Goal: Information Seeking & Learning: Learn about a topic

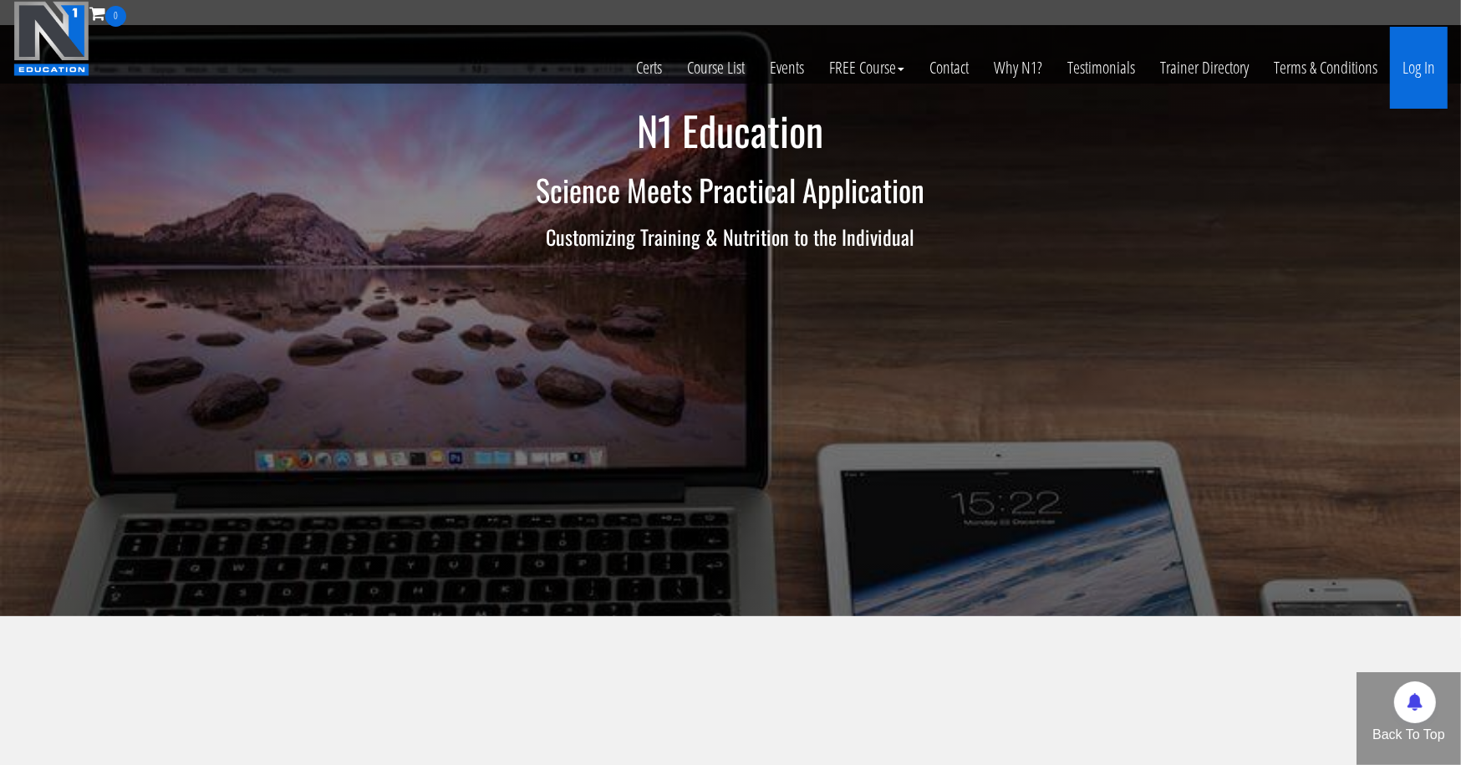
click at [1428, 56] on link "Log In" at bounding box center [1419, 68] width 58 height 82
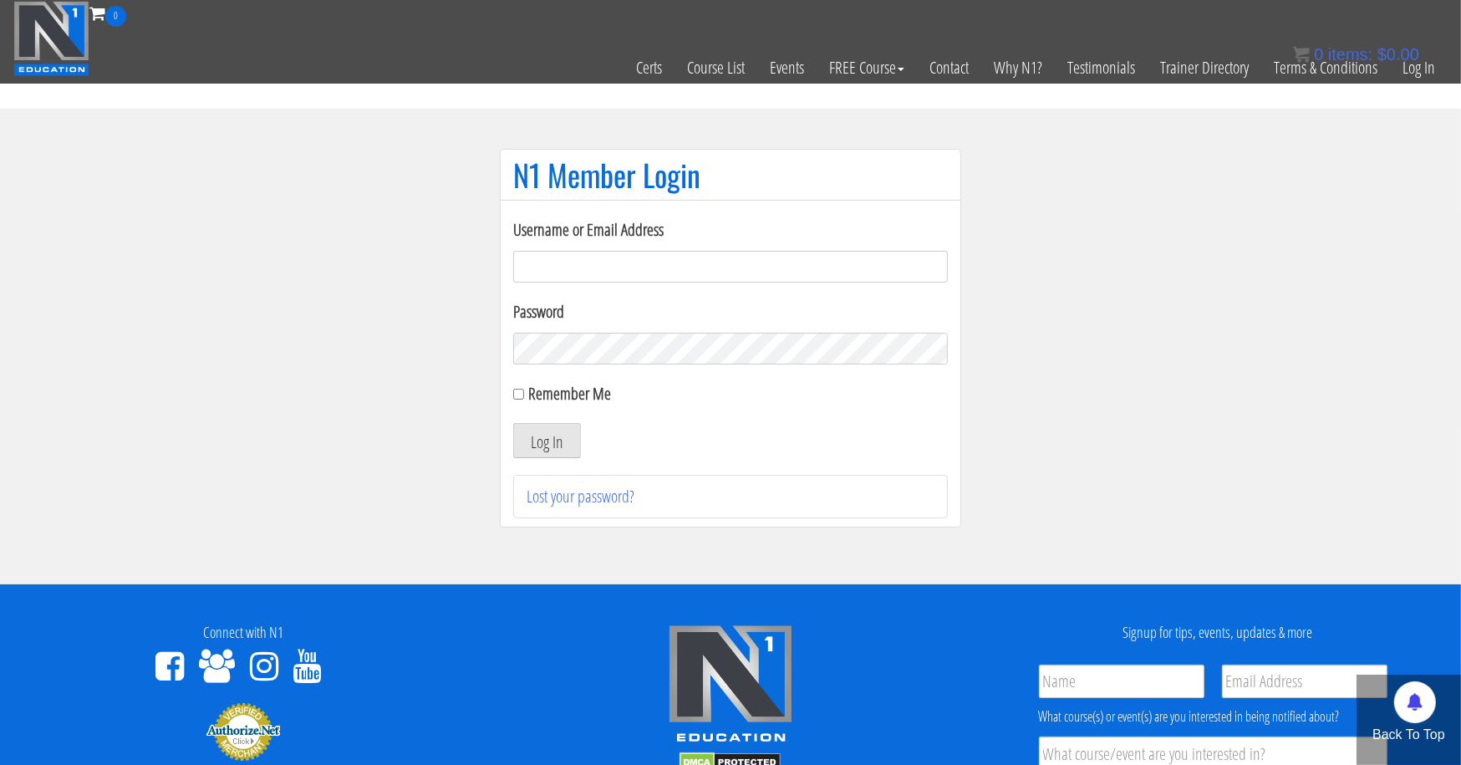
type input "[EMAIL_ADDRESS][DOMAIN_NAME]"
click at [547, 440] on button "Log In" at bounding box center [547, 440] width 68 height 35
click at [548, 442] on button "Log In" at bounding box center [547, 440] width 68 height 35
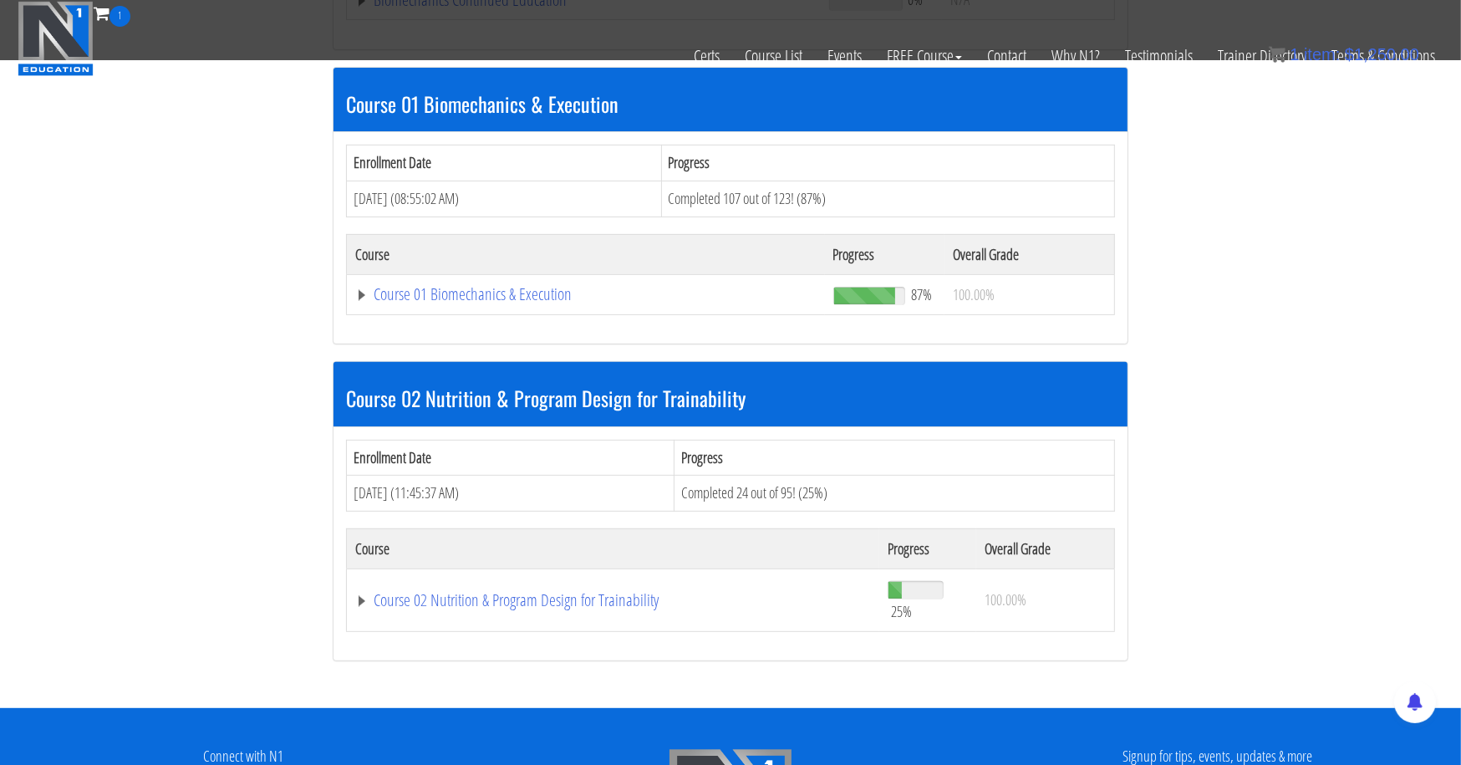
scroll to position [488, 0]
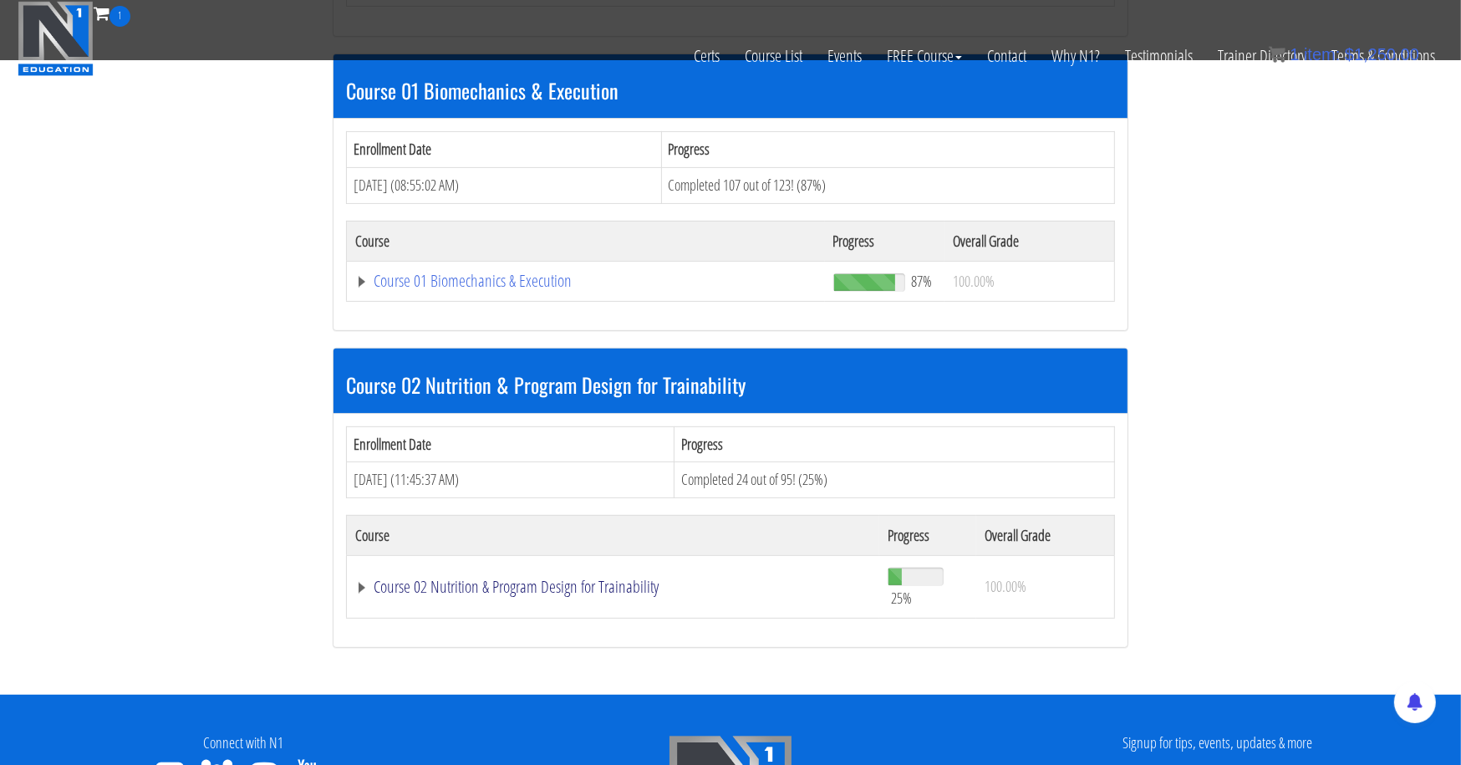
click at [363, 584] on link "Course 02 Nutrition & Program Design for Trainability" at bounding box center [613, 587] width 516 height 17
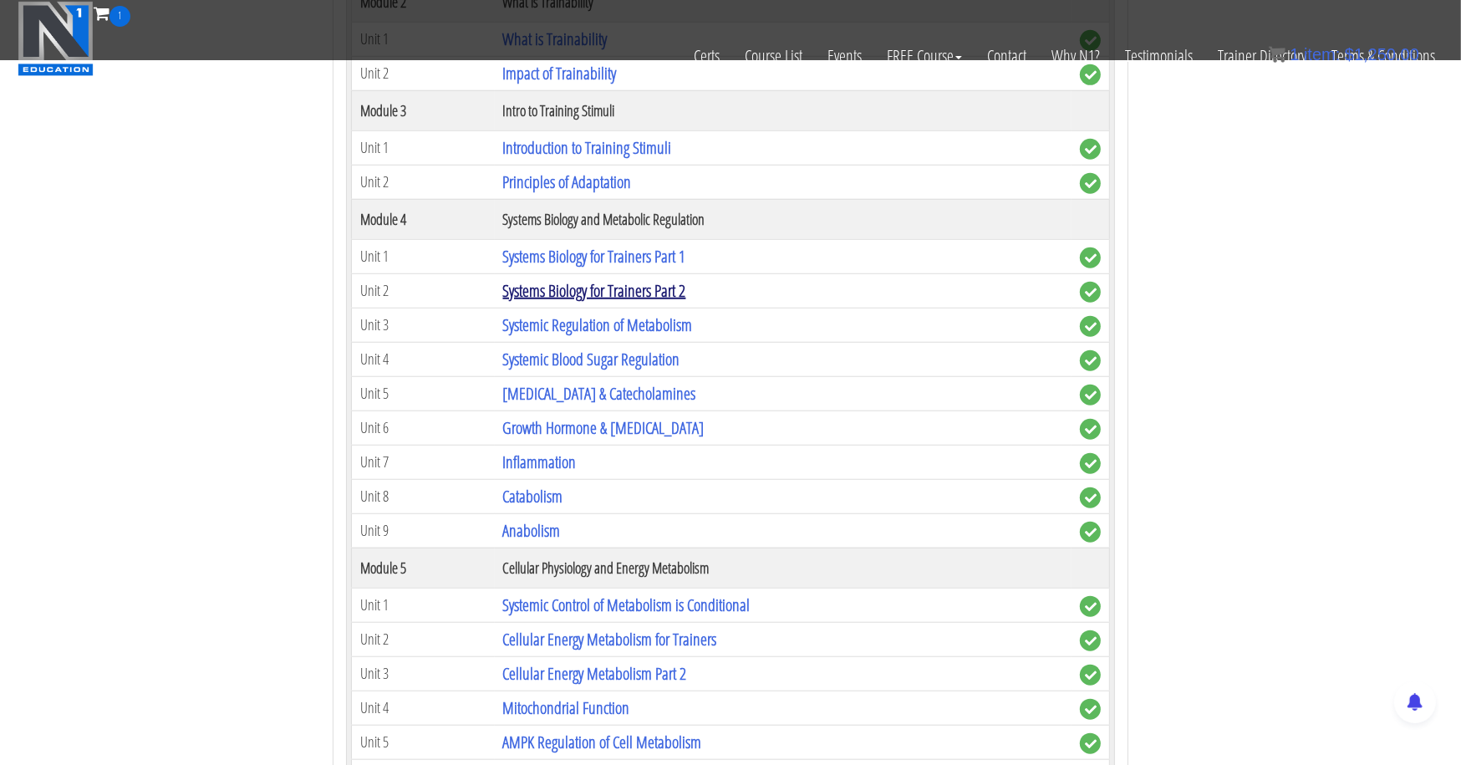
scroll to position [1234, 0]
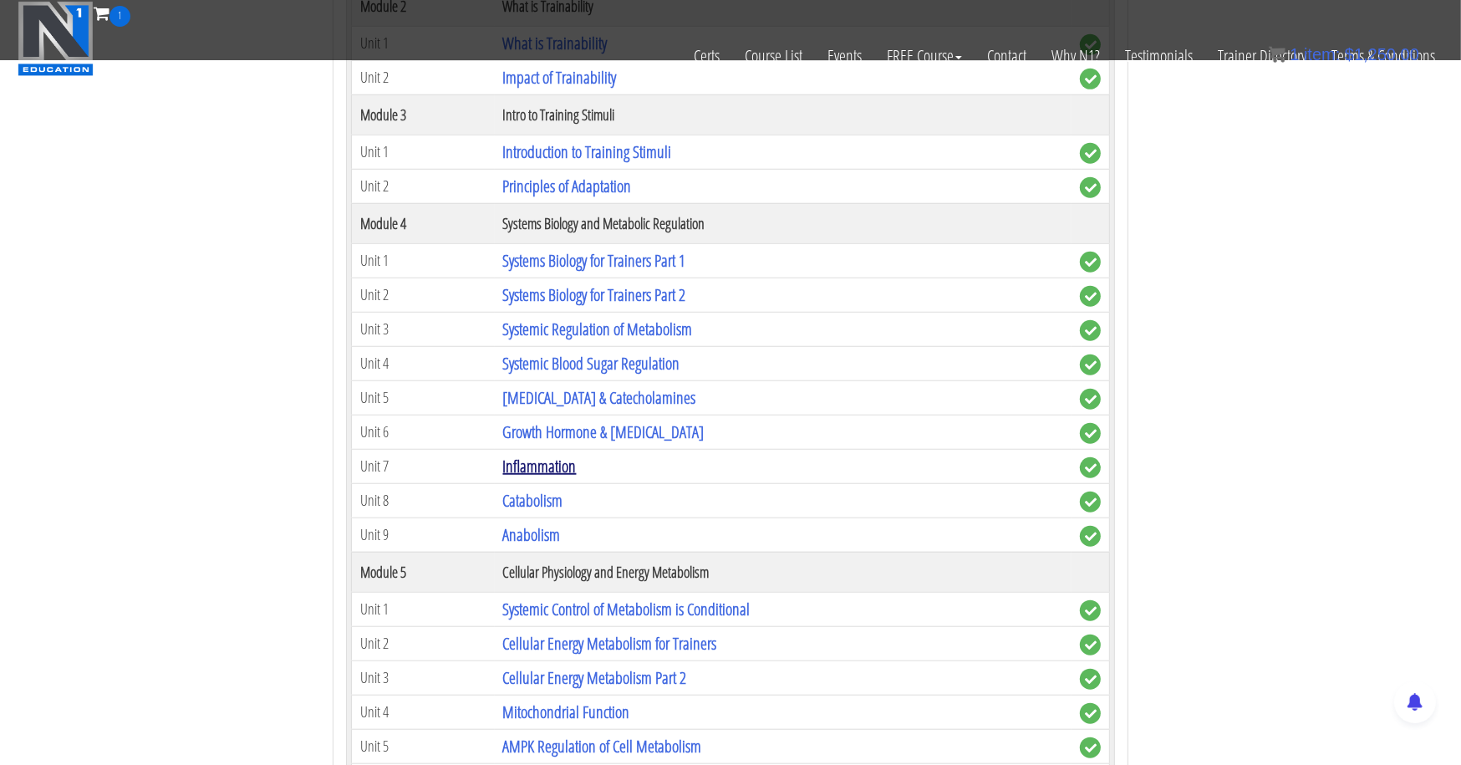
click at [526, 455] on link "Inflammation" at bounding box center [540, 466] width 74 height 23
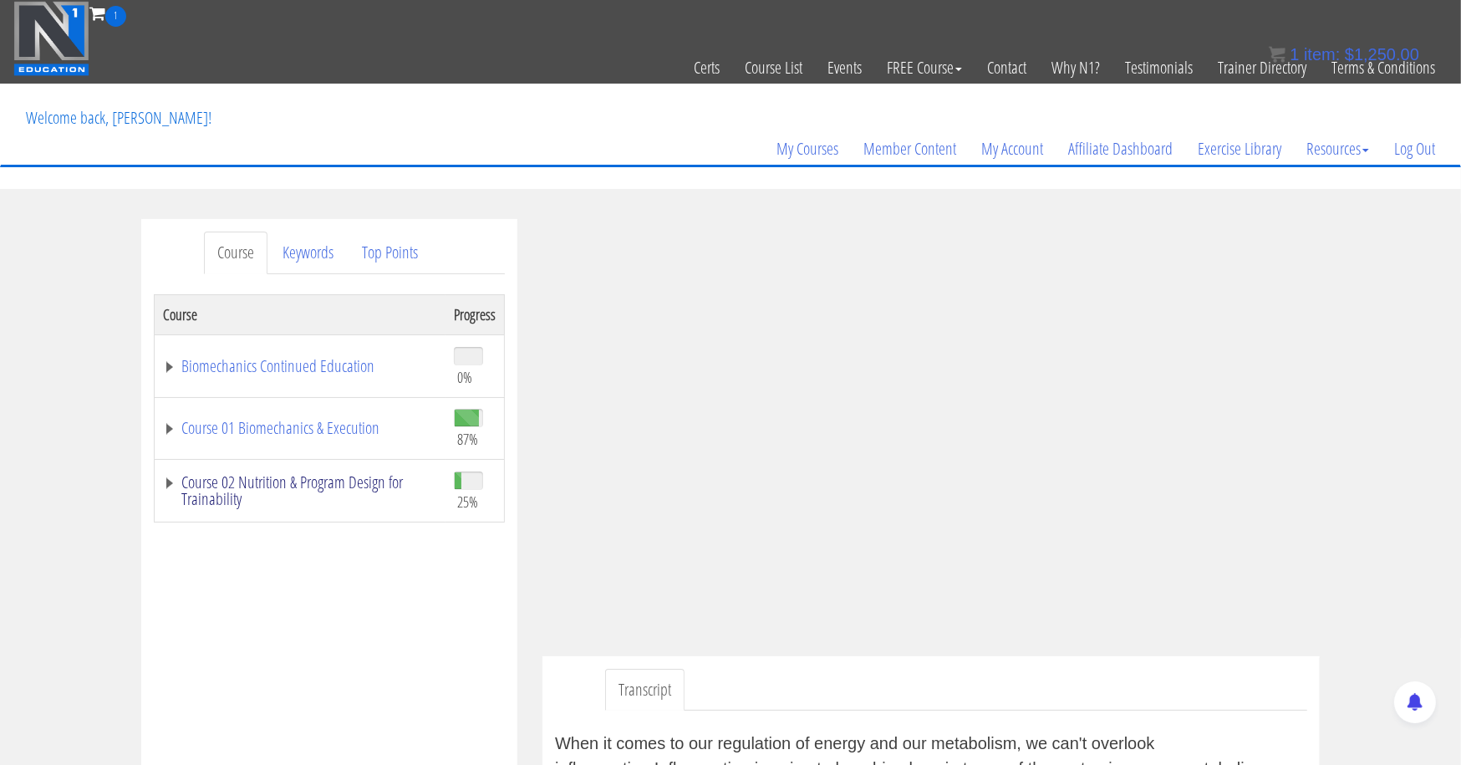
click at [163, 482] on link "Course 02 Nutrition & Program Design for Trainability" at bounding box center [300, 490] width 274 height 33
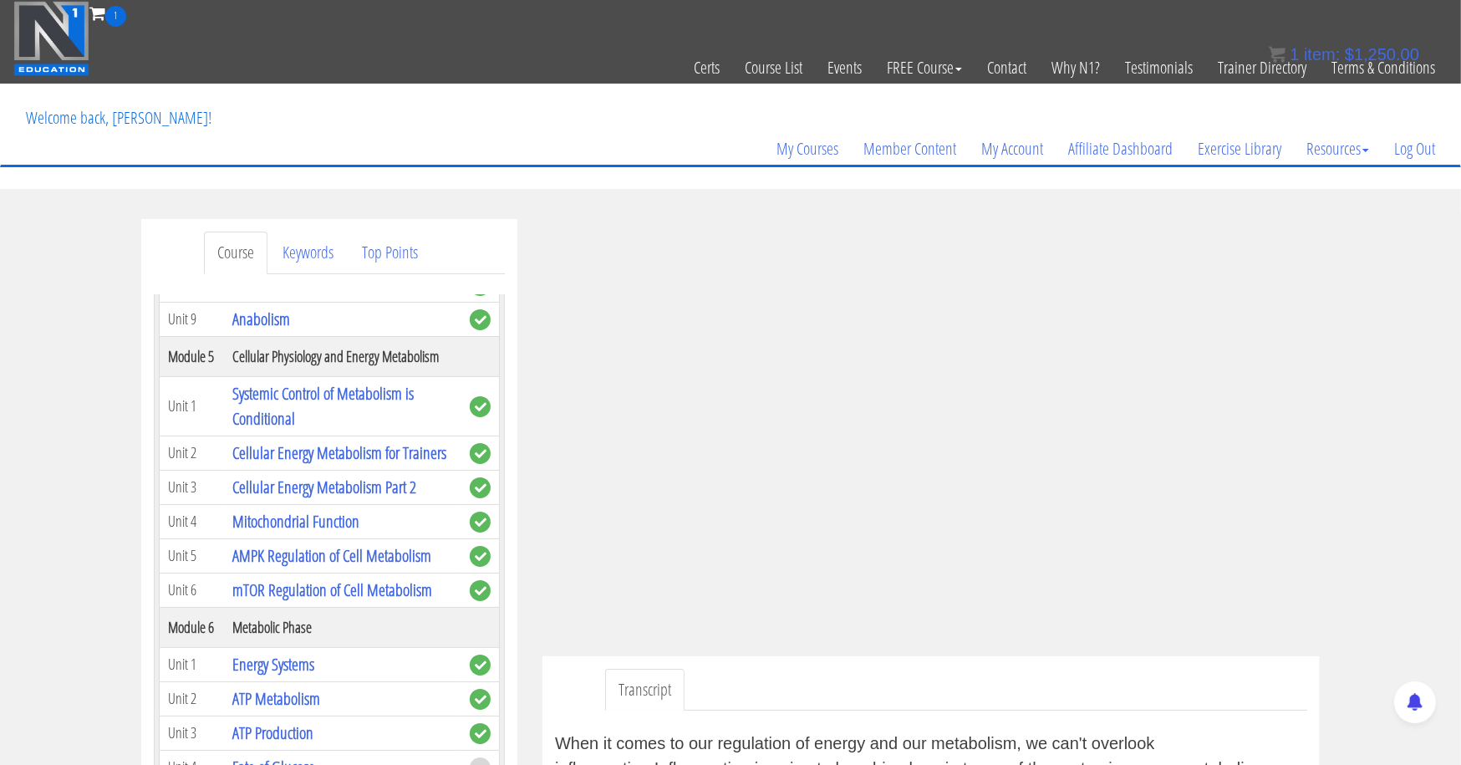
scroll to position [863, 0]
click at [272, 298] on link "Catabolism" at bounding box center [262, 287] width 60 height 23
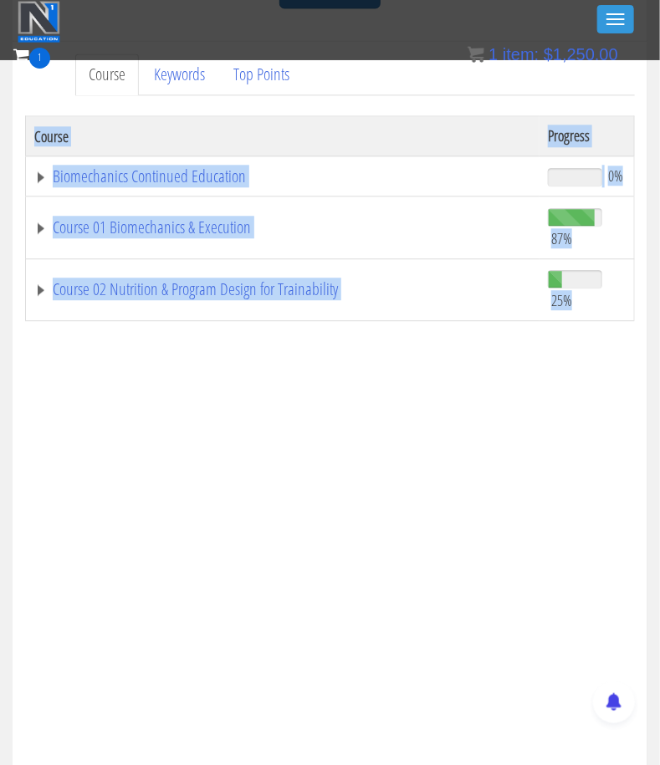
scroll to position [985, 0]
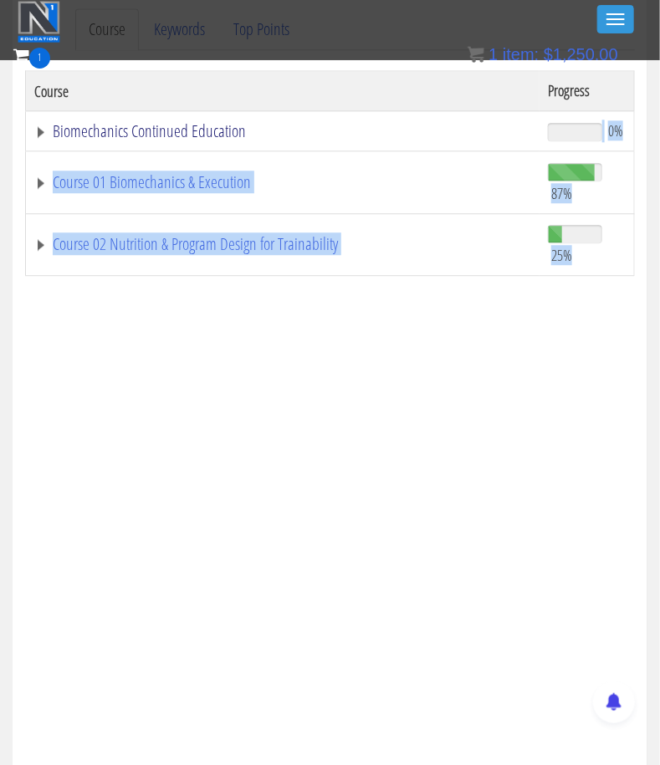
drag, startPoint x: 25, startPoint y: 567, endPoint x: 425, endPoint y: 130, distance: 591.8
click at [425, 130] on div "Course Keywords Top Points Course Progress Biomechanics Continued Education 0% …" at bounding box center [330, 17] width 660 height 1844
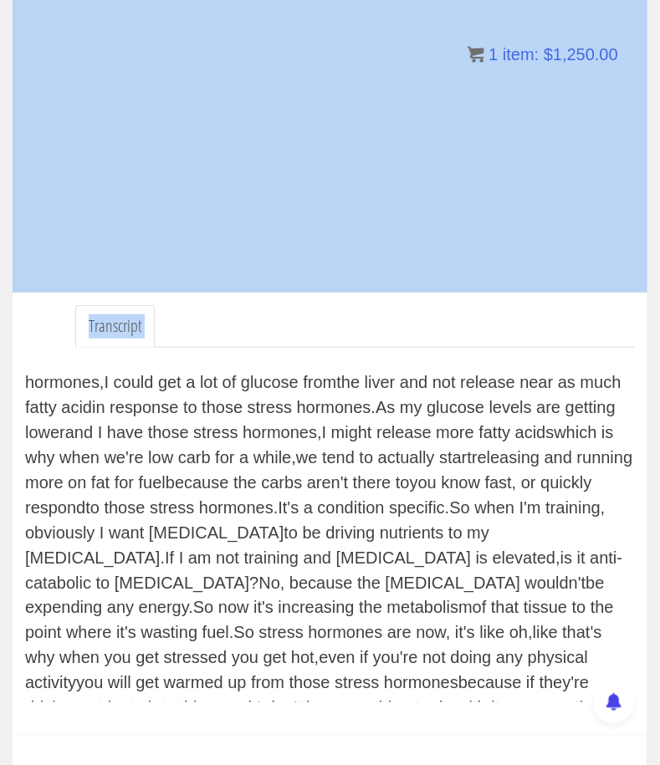
scroll to position [201, 0]
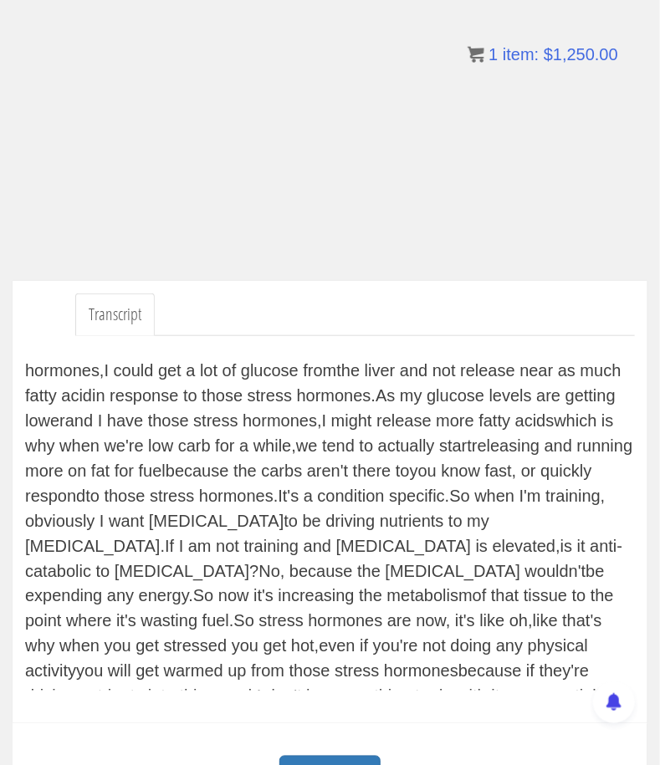
click at [271, 494] on div "(dramatic tones) An extension of the discussion on energy metabolism, especial…" at bounding box center [330, 523] width 610 height 334
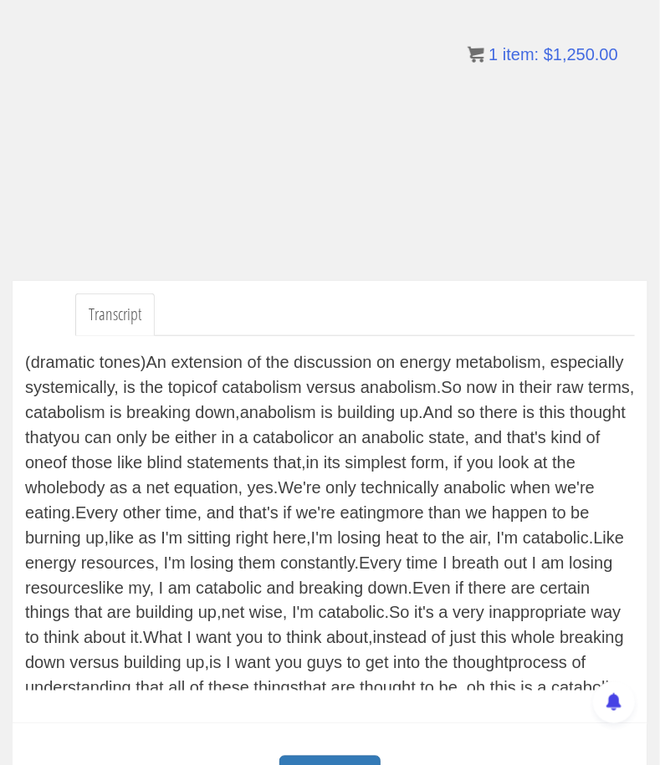
scroll to position [0, 0]
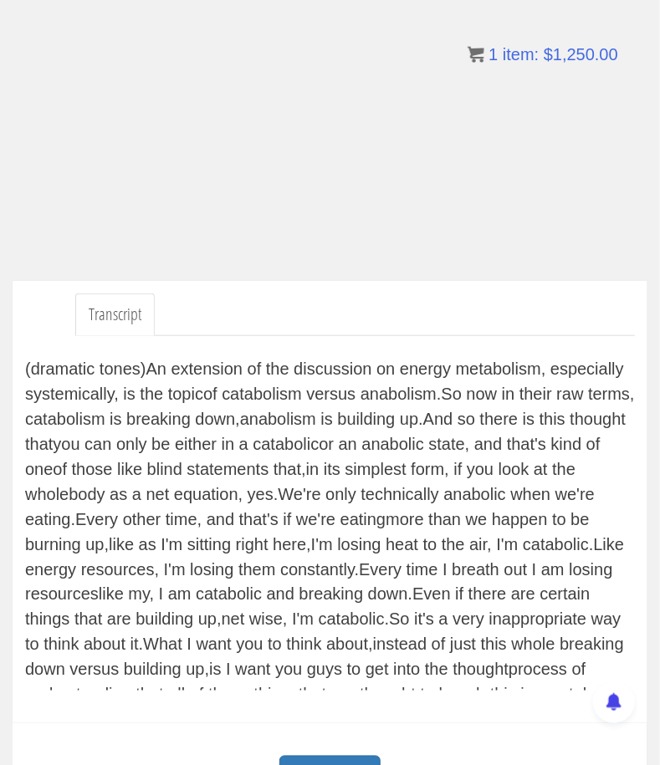
drag, startPoint x: 357, startPoint y: 681, endPoint x: 26, endPoint y: 343, distance: 473.6
click at [26, 343] on div "(dramatic tones) An extension of the discussion on energy metabolism, especial…" at bounding box center [330, 523] width 610 height 375
copy div "(dramatic tones) An extension of the discussion on energy metabolism, especial…"
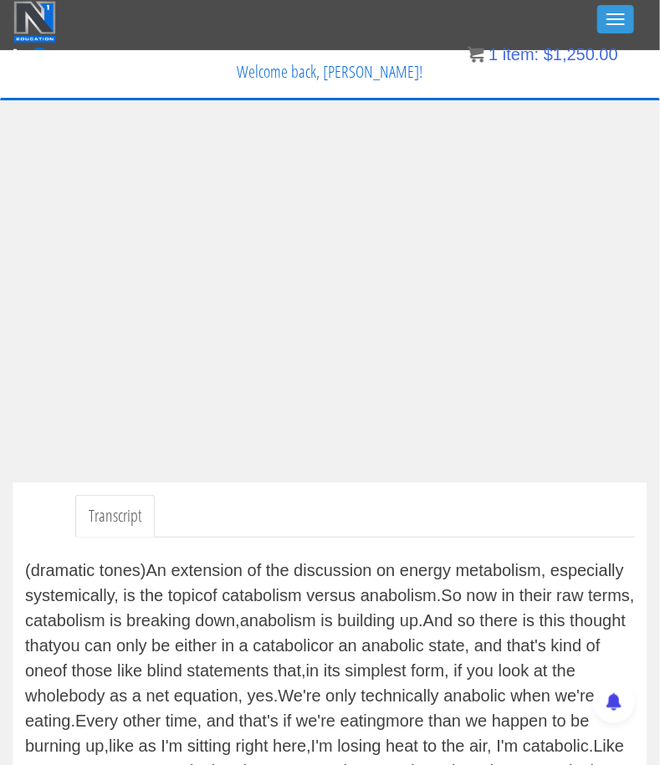
click at [156, 9] on div "Toggle navigation" at bounding box center [329, 22] width 633 height 42
click at [620, 1] on div "Toggle navigation" at bounding box center [329, 22] width 633 height 42
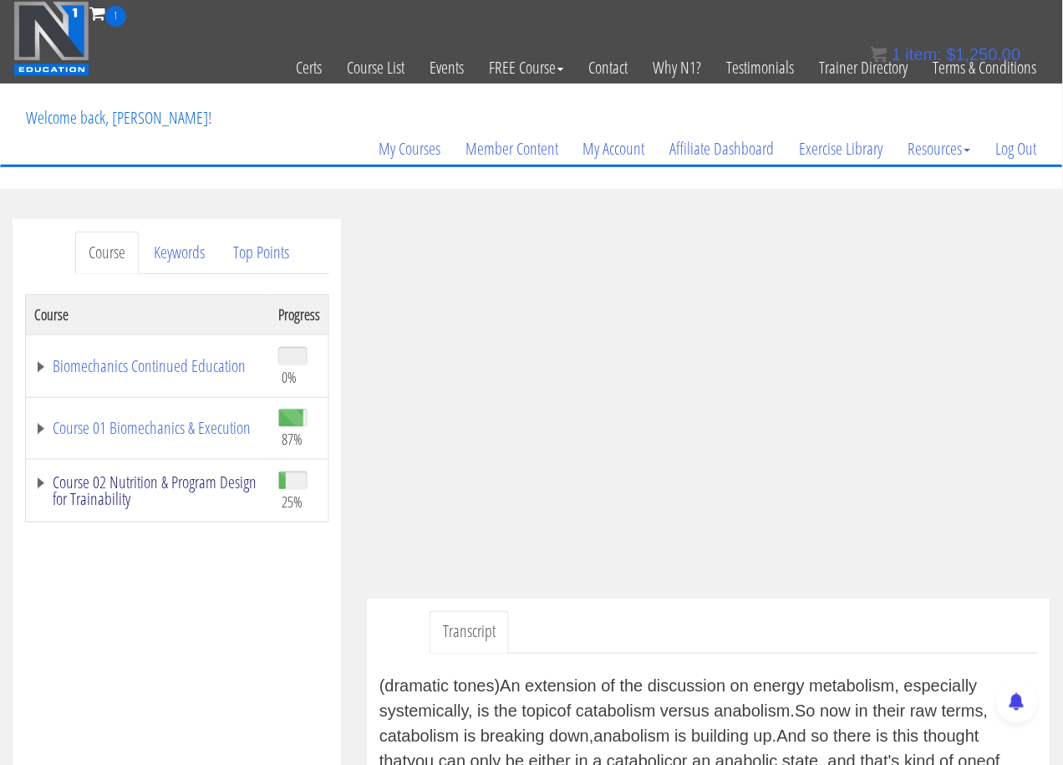
click at [37, 475] on link "Course 02 Nutrition & Program Design for Trainability" at bounding box center [147, 490] width 227 height 33
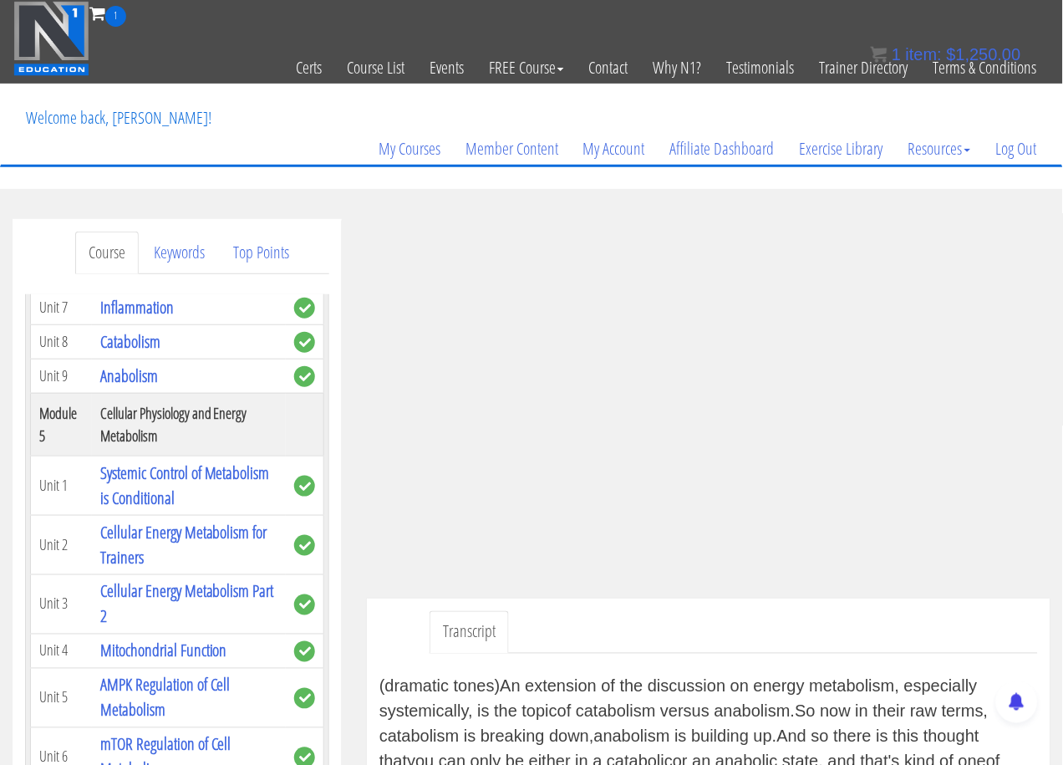
scroll to position [997, 0]
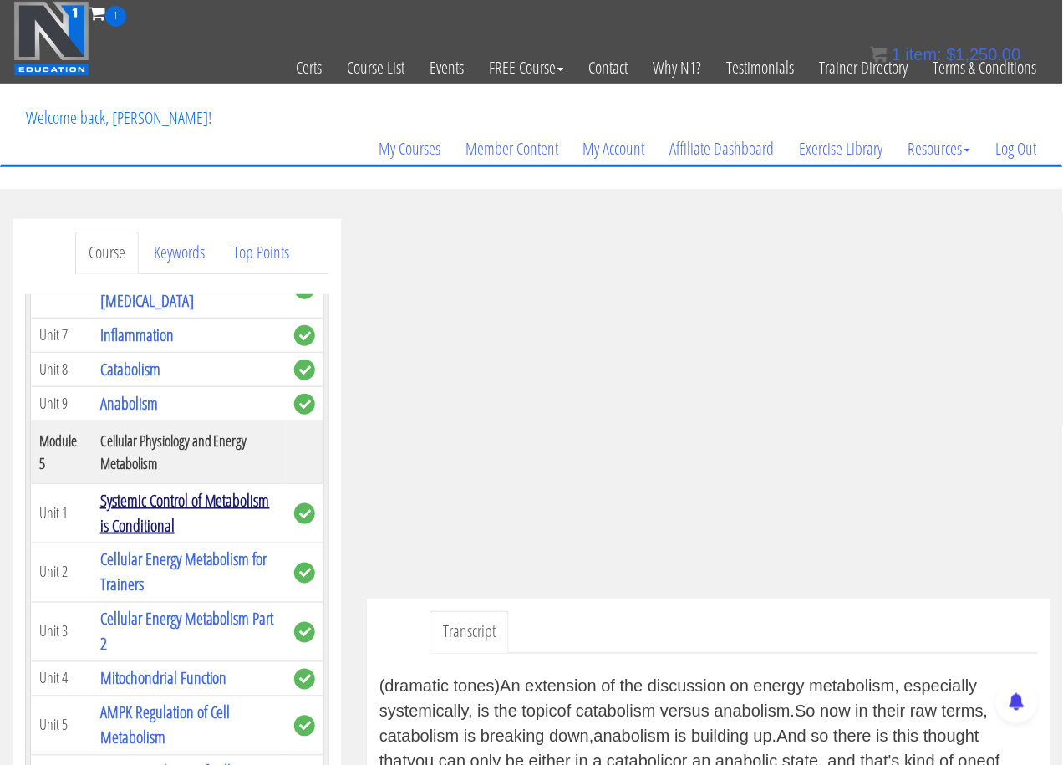
click at [166, 537] on link "Systemic Control of Metabolism is Conditional" at bounding box center [185, 513] width 170 height 48
